Goal: Information Seeking & Learning: Learn about a topic

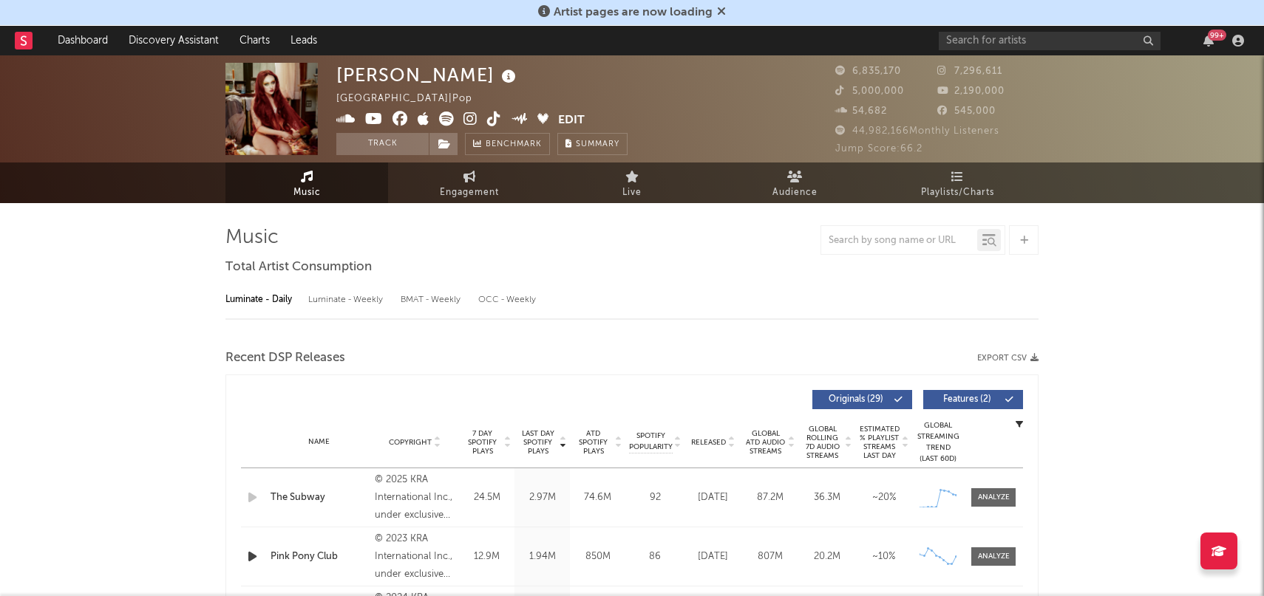
select select "6m"
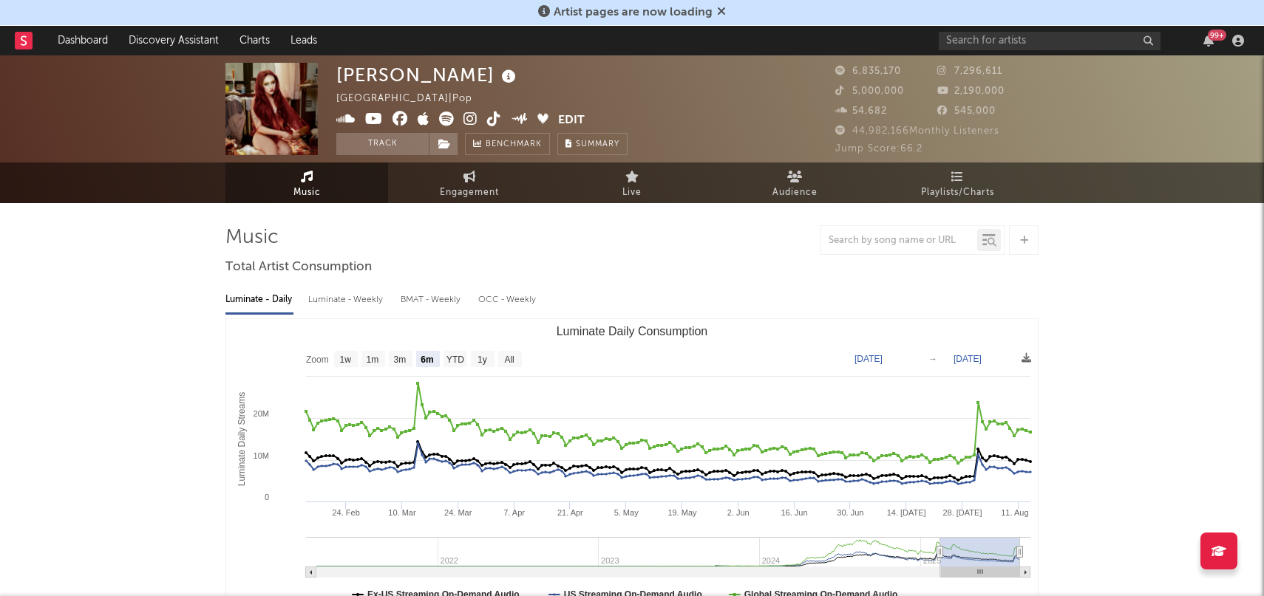
click at [31, 35] on rect at bounding box center [24, 41] width 18 height 18
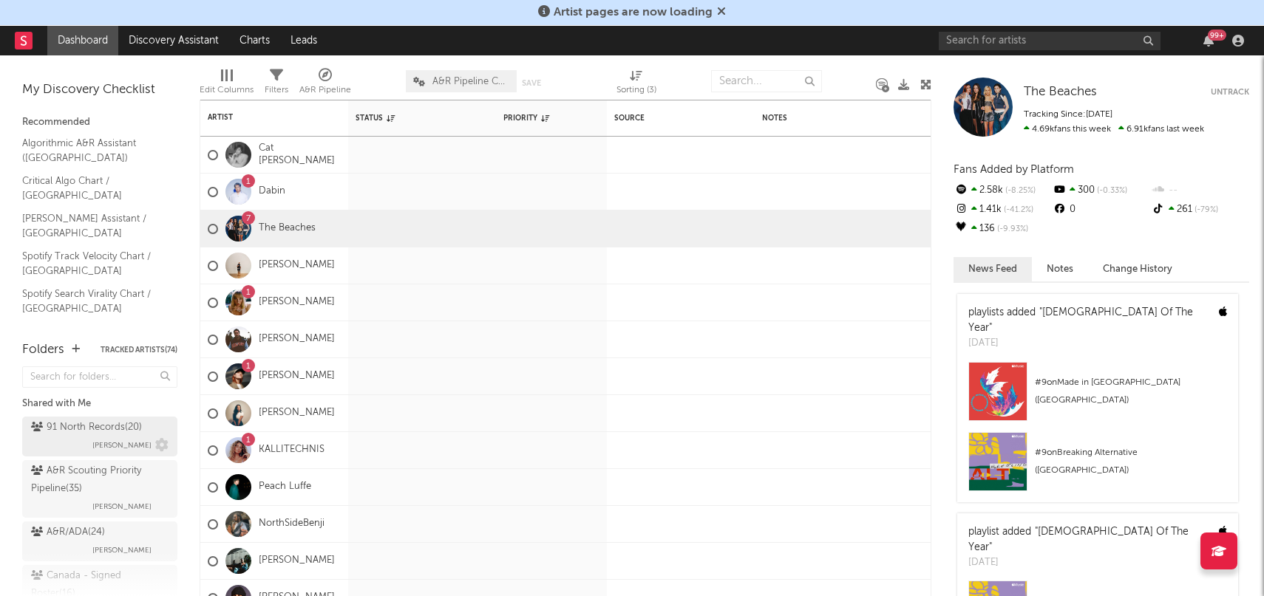
scroll to position [115, 0]
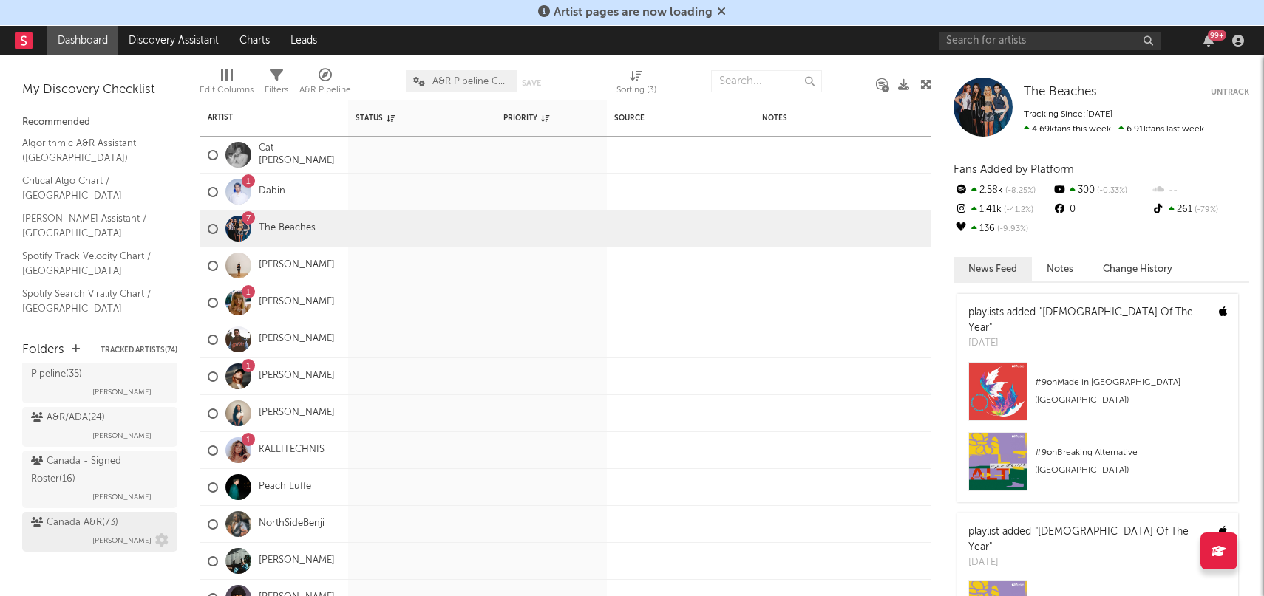
click at [80, 524] on div "Canada A&R ( 73 )" at bounding box center [74, 523] width 87 height 18
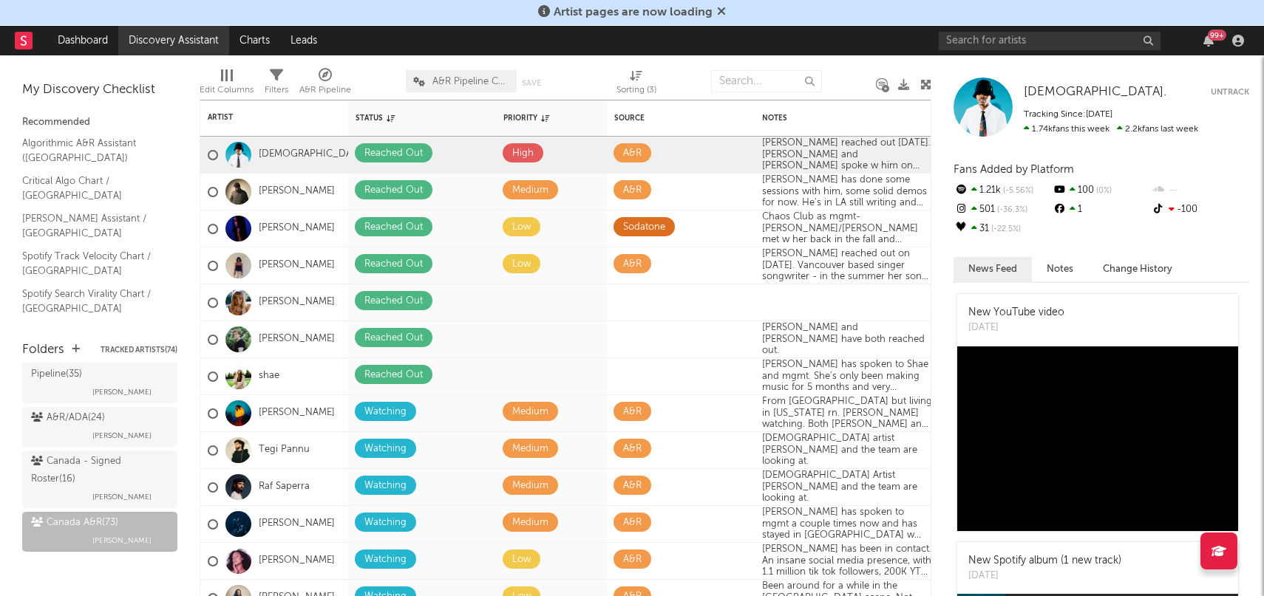
click at [146, 42] on link "Discovery Assistant" at bounding box center [173, 41] width 111 height 30
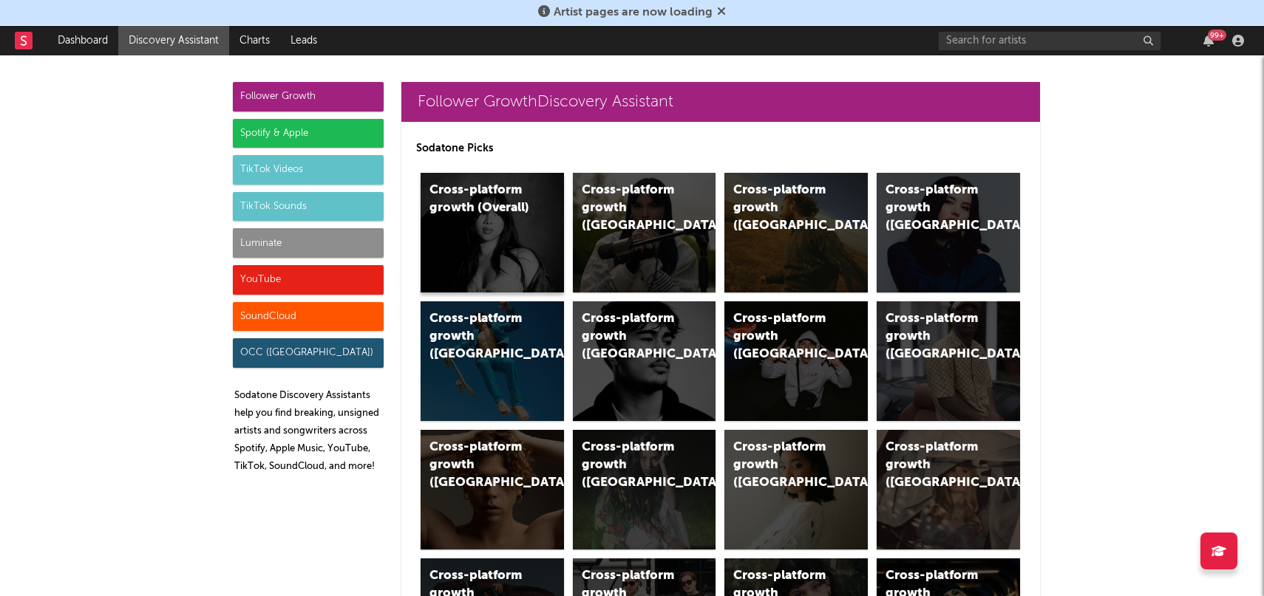
click at [511, 220] on div "Cross-platform growth (Overall)" at bounding box center [491, 233] width 143 height 120
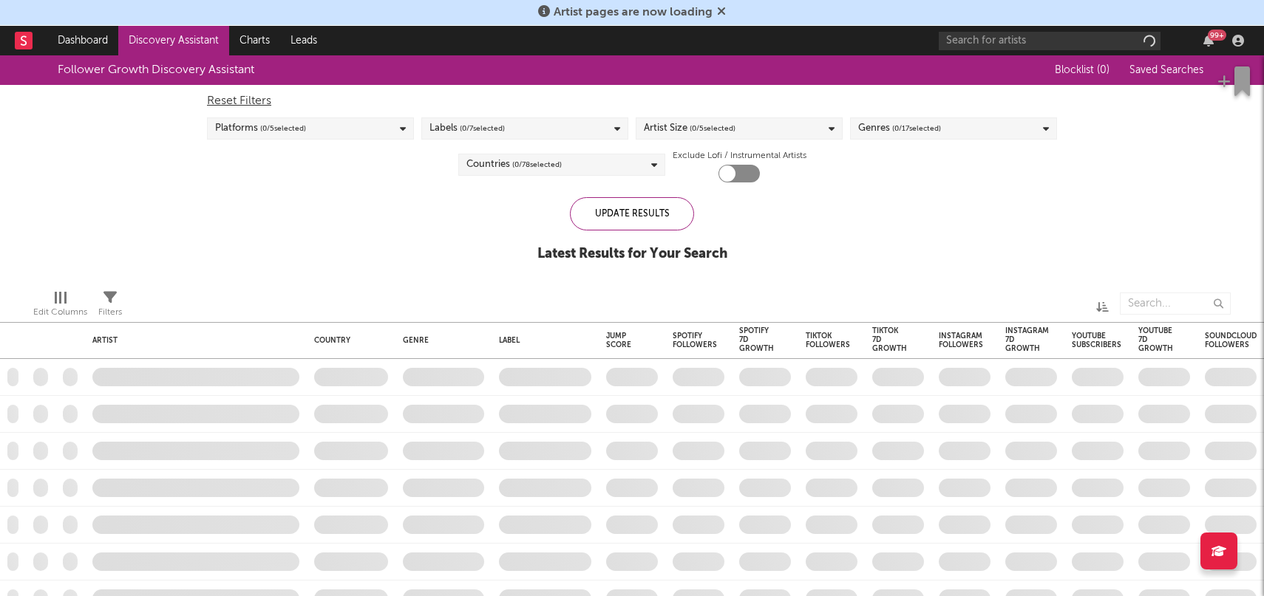
checkbox input "true"
